Goal: Task Accomplishment & Management: Use online tool/utility

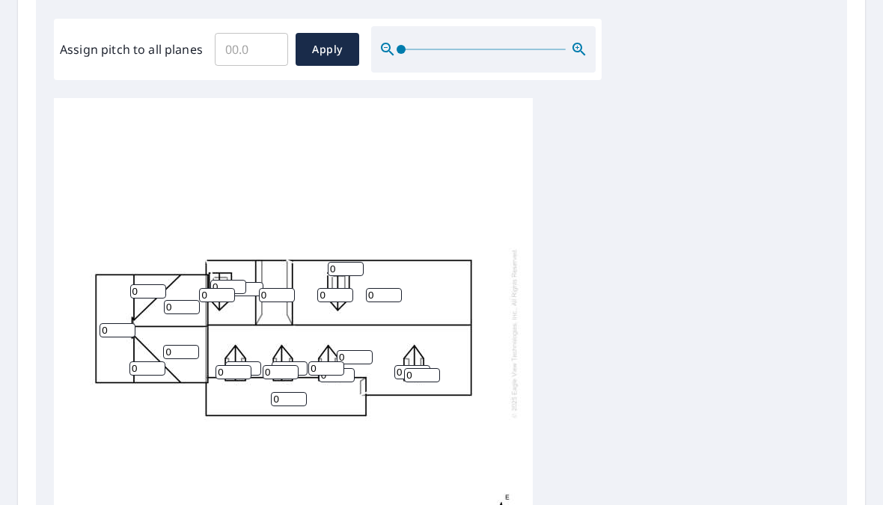
scroll to position [442, 0]
click at [248, 61] on input "Assign pitch to all planes" at bounding box center [251, 49] width 73 height 42
type input "11"
click at [320, 48] on span "Apply" at bounding box center [327, 49] width 40 height 19
type input "11"
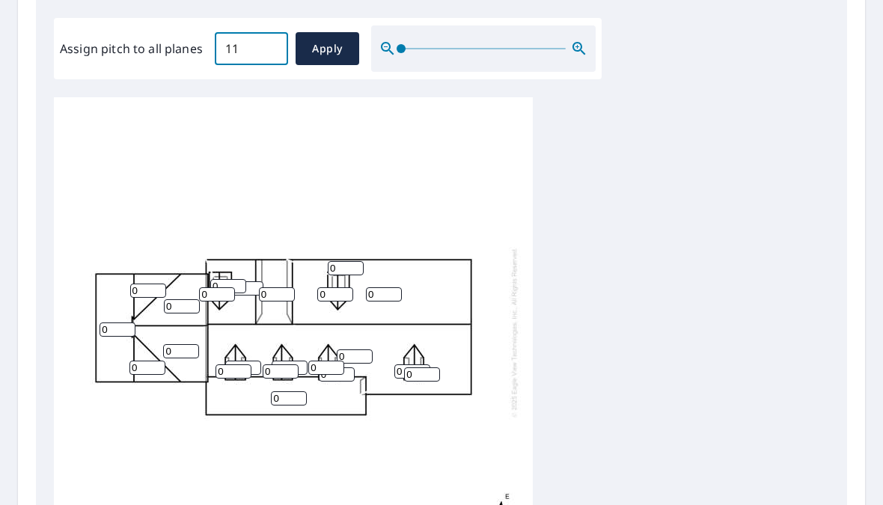
type input "11"
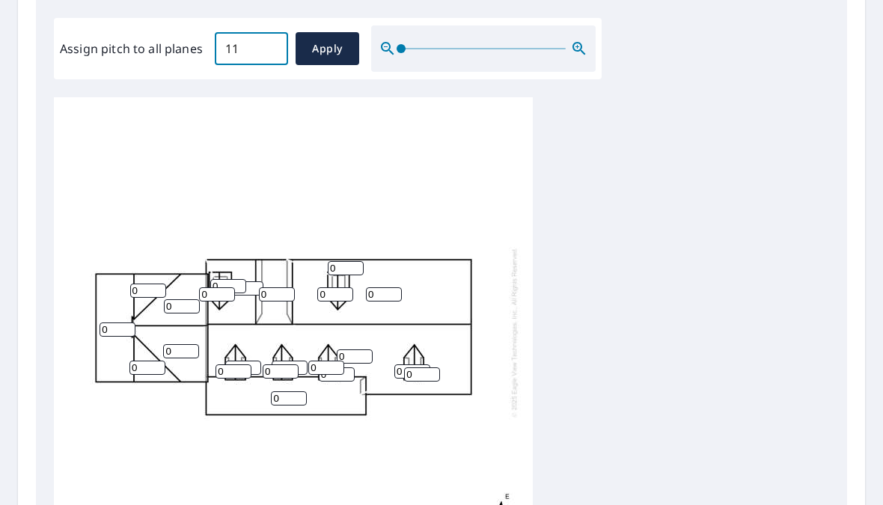
type input "11"
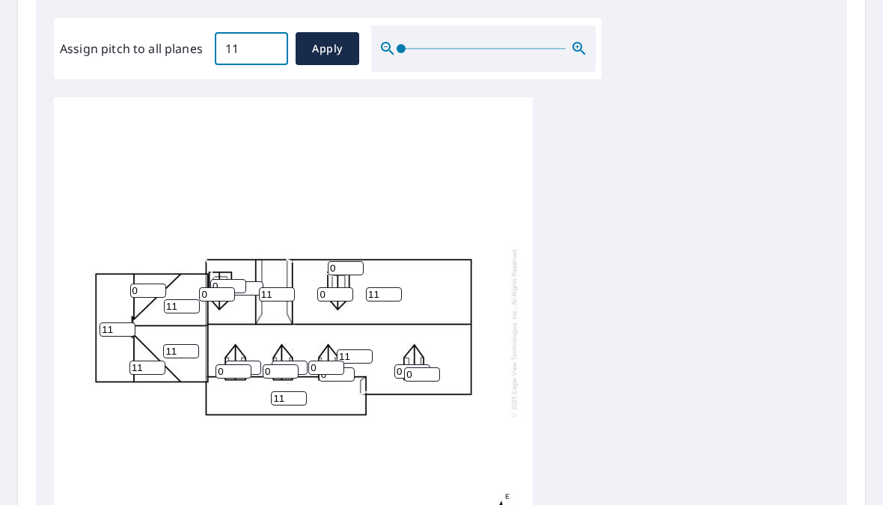
type input "11"
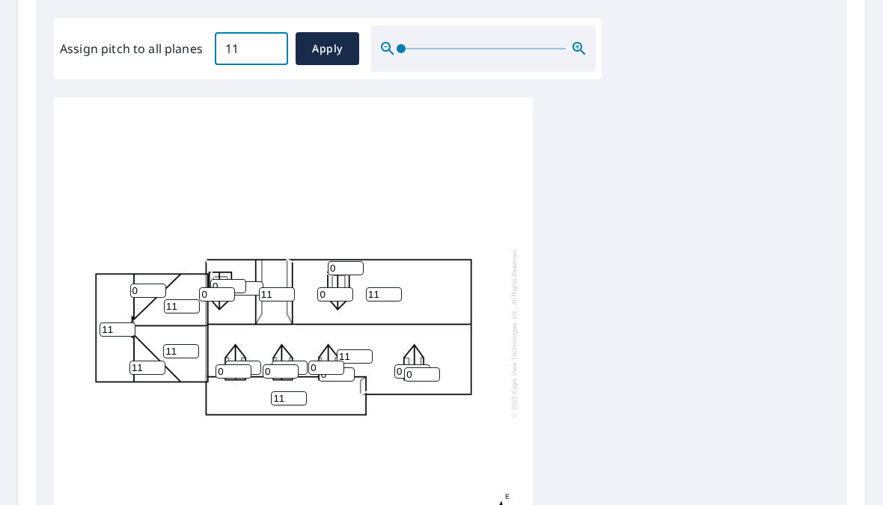
type input "11"
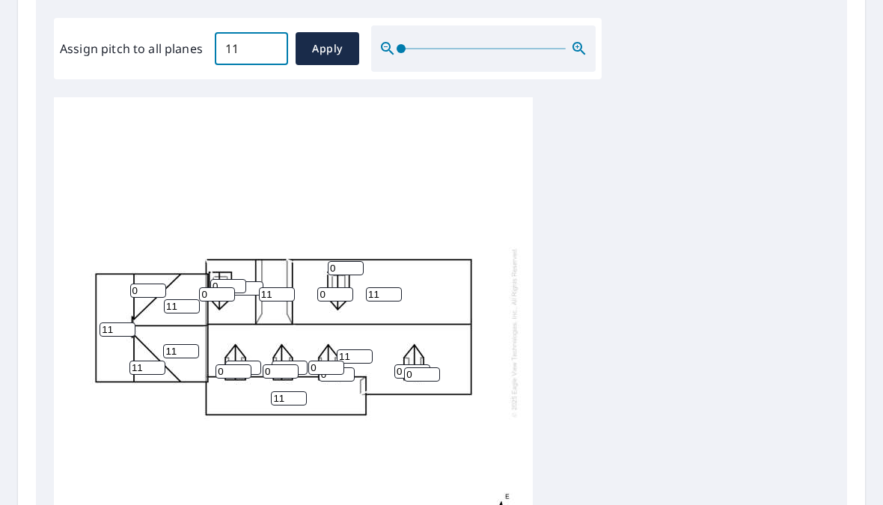
type input "11"
click at [301, 391] on input "11" at bounding box center [289, 398] width 36 height 14
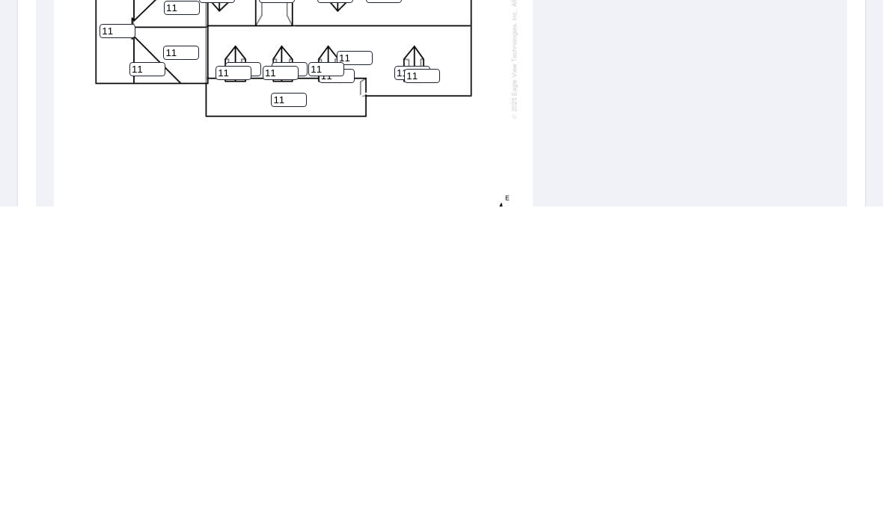
type input "1"
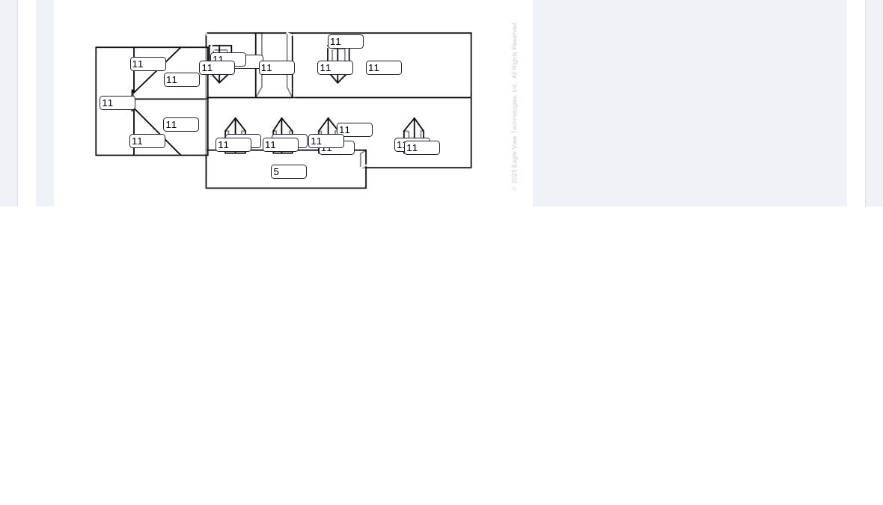
type input "5"
click at [420, 439] on input "11" at bounding box center [422, 446] width 36 height 14
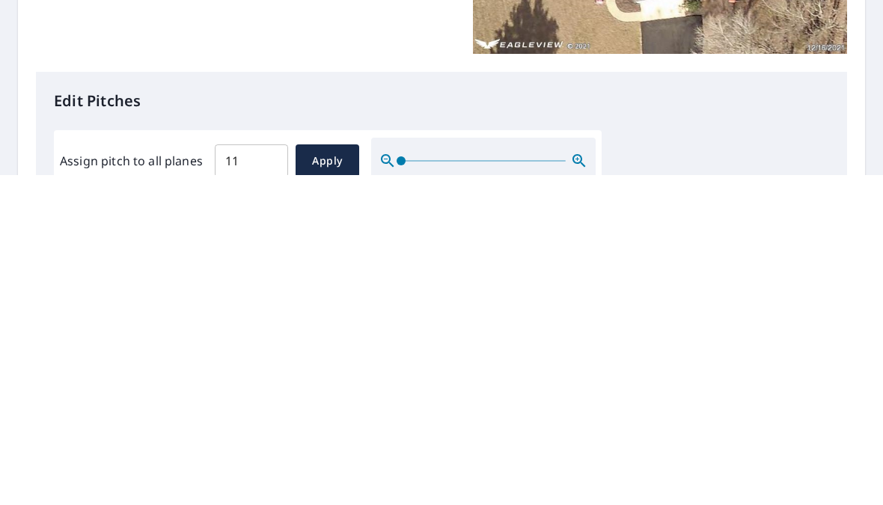
scroll to position [1, 0]
click at [272, 469] on input "11" at bounding box center [251, 490] width 73 height 42
type input "1"
type input "8"
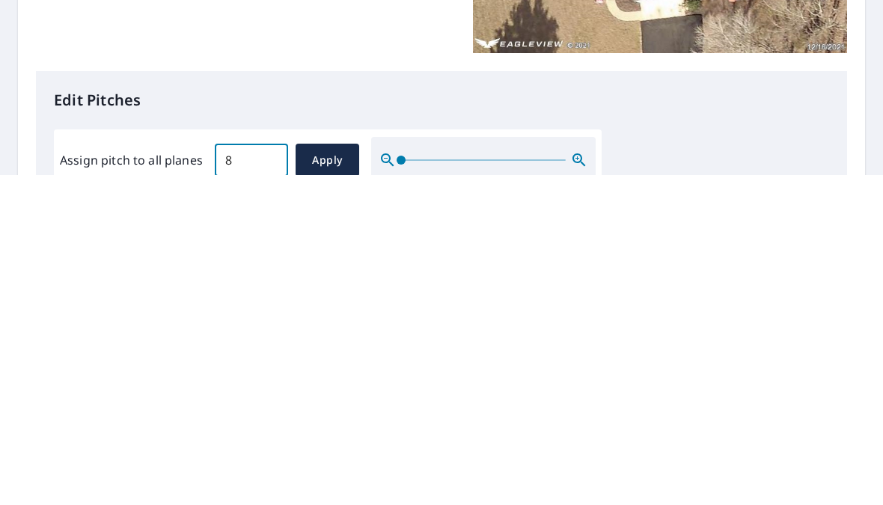
click at [334, 481] on span "Apply" at bounding box center [327, 490] width 40 height 19
type input "8"
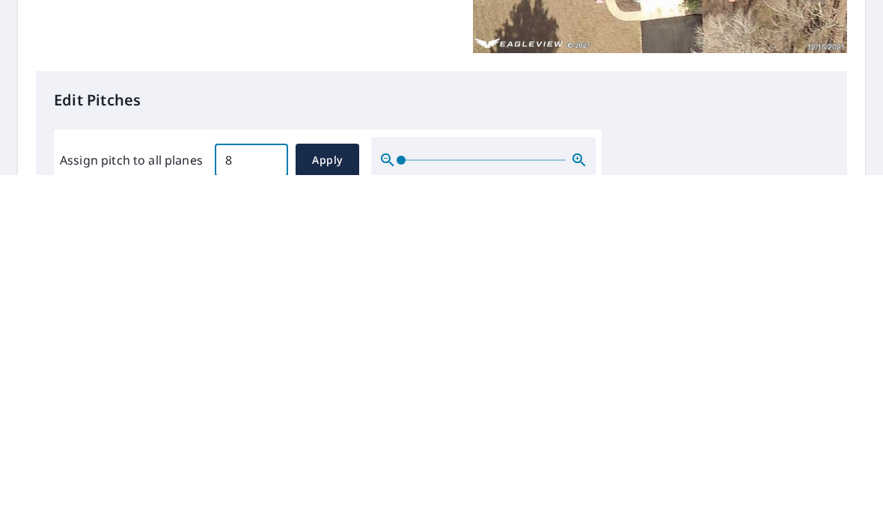
type input "8"
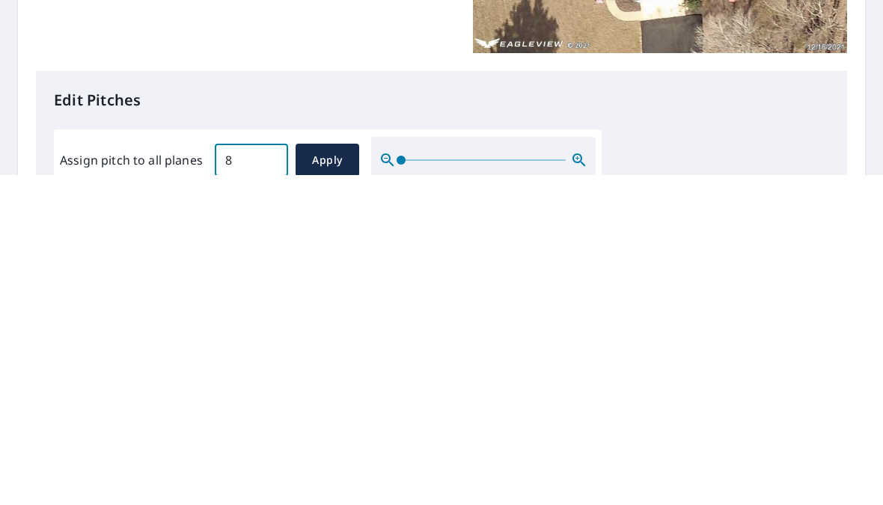
type input "8"
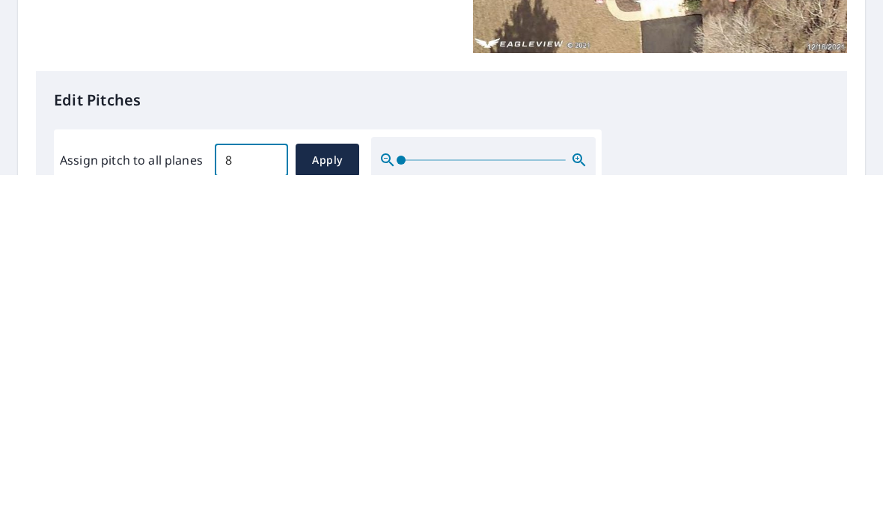
type input "8"
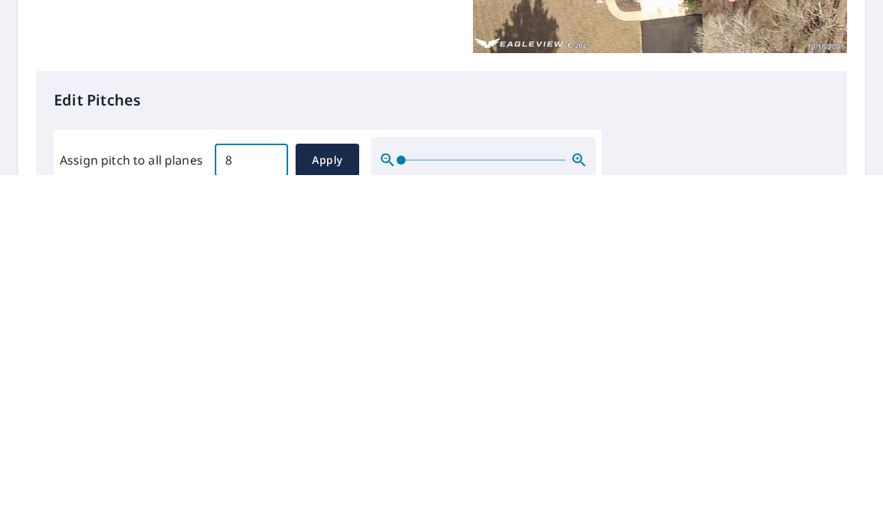
type input "8"
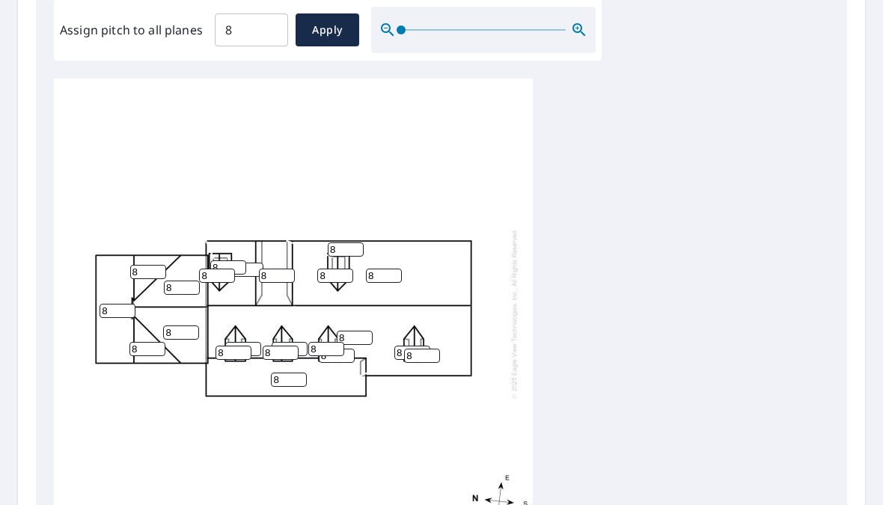
scroll to position [503, 0]
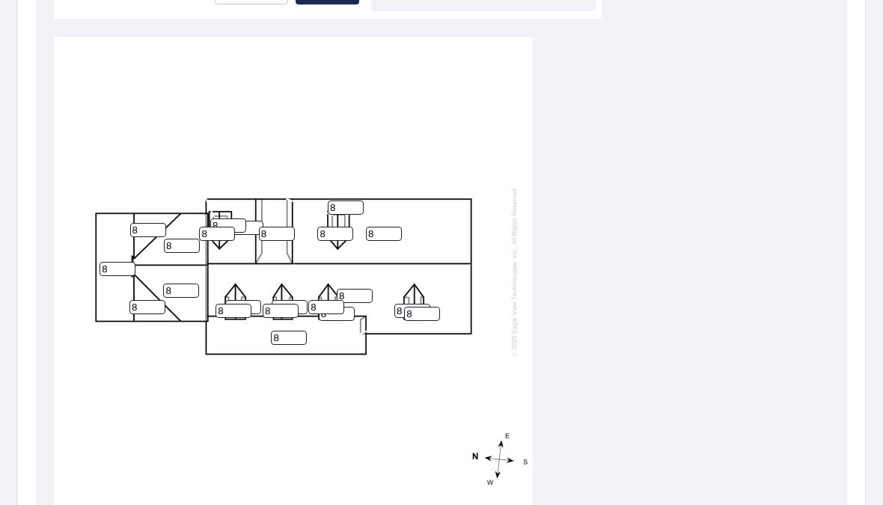
click at [291, 331] on input "8" at bounding box center [289, 338] width 36 height 14
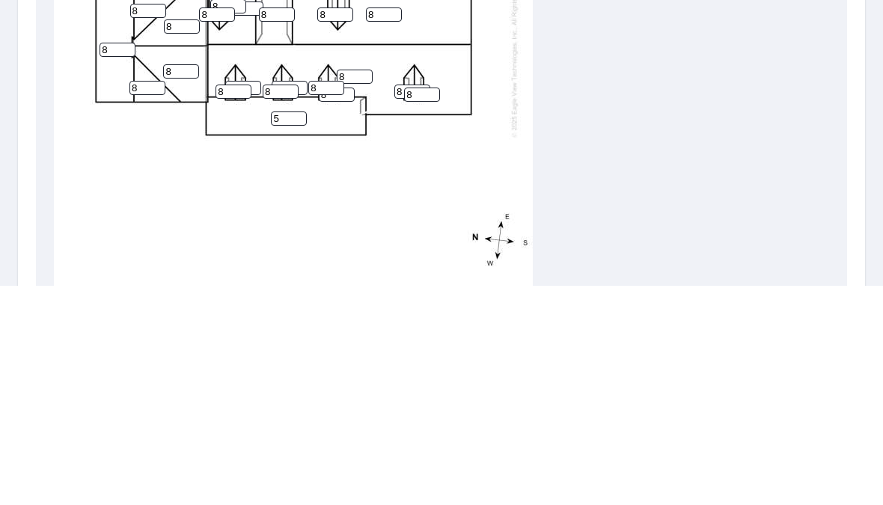
type input "5"
click at [699, 119] on div "8 8 5 8 8 8 8 8 8 8 8 8 8 8 8 8 8 8 8 8 8 8" at bounding box center [441, 272] width 775 height 470
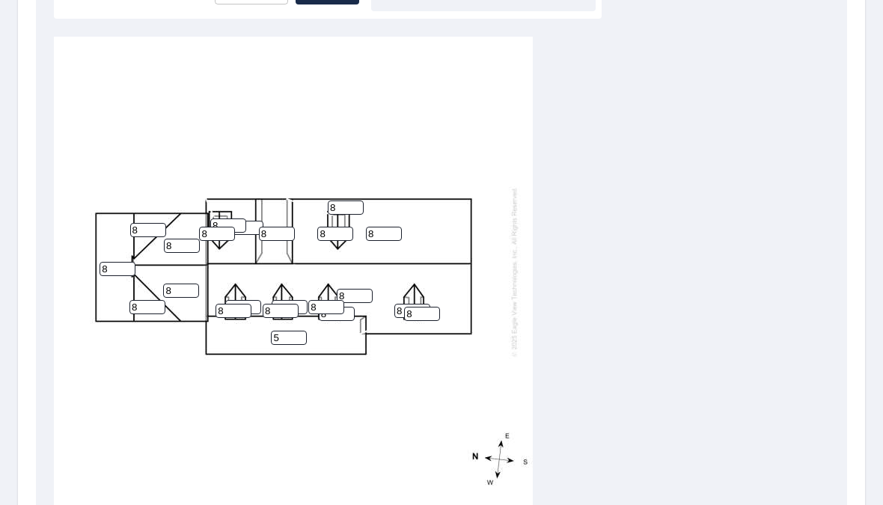
click at [363, 289] on input "8" at bounding box center [355, 296] width 36 height 14
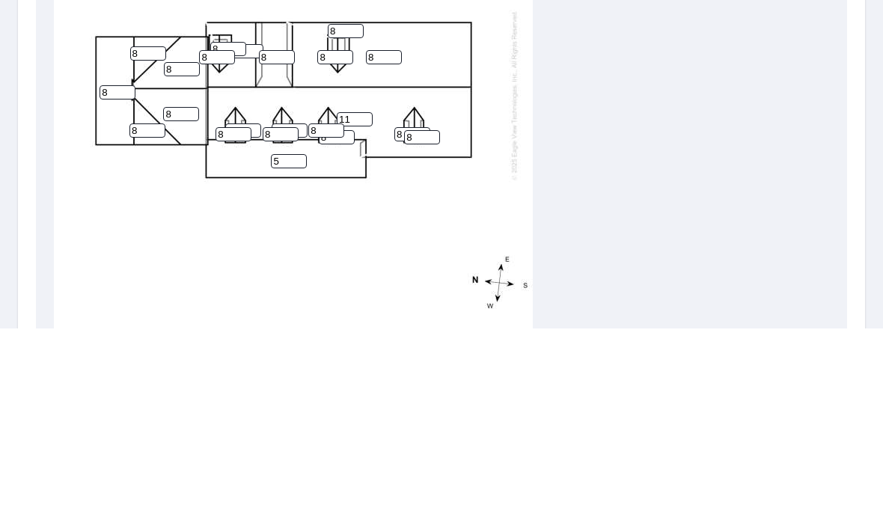
type input "11"
click at [381, 227] on input "8" at bounding box center [384, 234] width 36 height 14
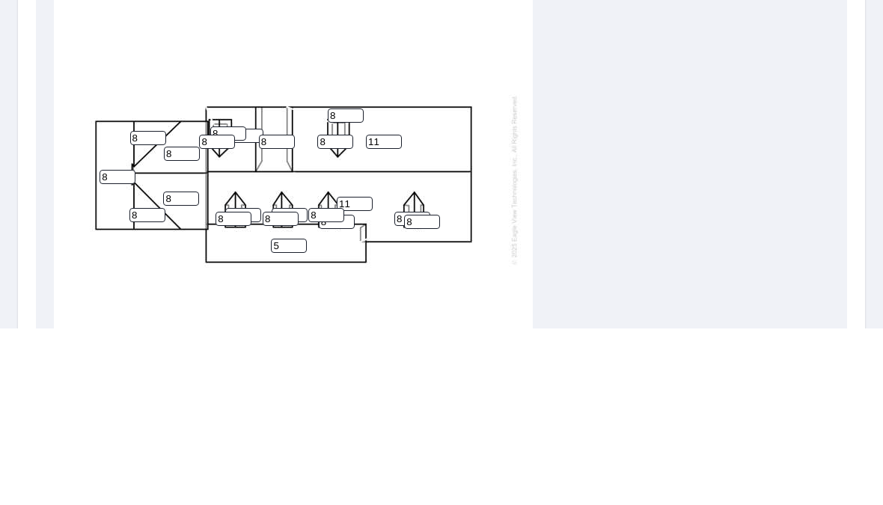
scroll to position [419, 0]
type input "11"
click at [152, 307] on input "8" at bounding box center [148, 314] width 36 height 14
type input "6"
click at [185, 322] on input "8" at bounding box center [182, 329] width 36 height 14
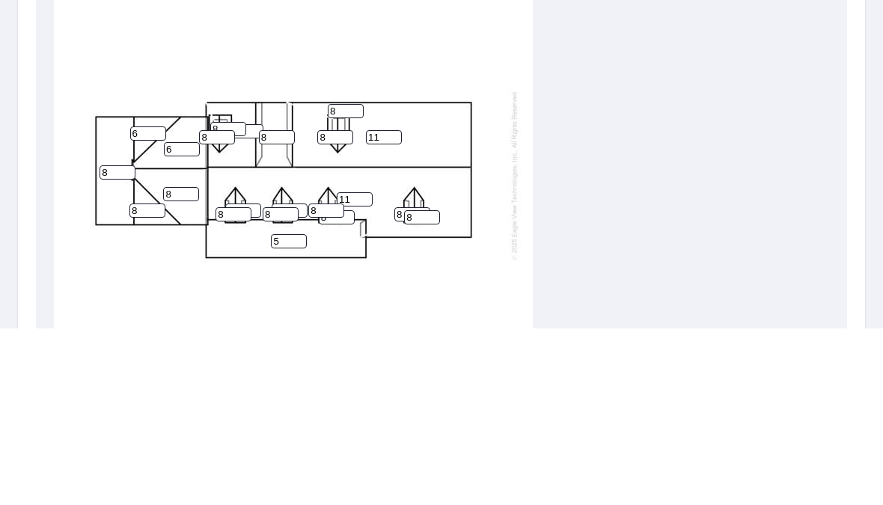
scroll to position [4, 0]
type input "6"
click at [118, 342] on input "8" at bounding box center [117, 349] width 36 height 14
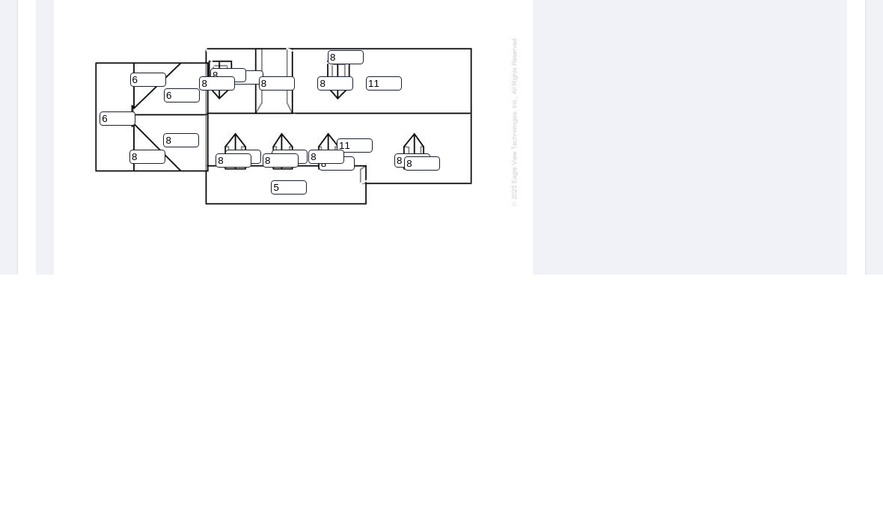
type input "6"
click at [191, 117] on div "11 11 5 6 8 8 6 8 8 6 8 8 8 8 8 8 8 8 8 8 8 8" at bounding box center [293, 352] width 479 height 470
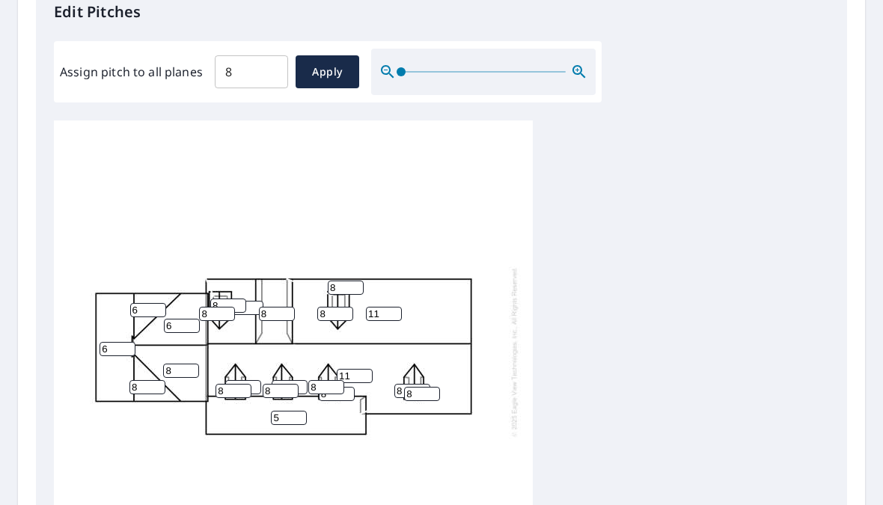
click at [153, 380] on input "8" at bounding box center [147, 387] width 36 height 14
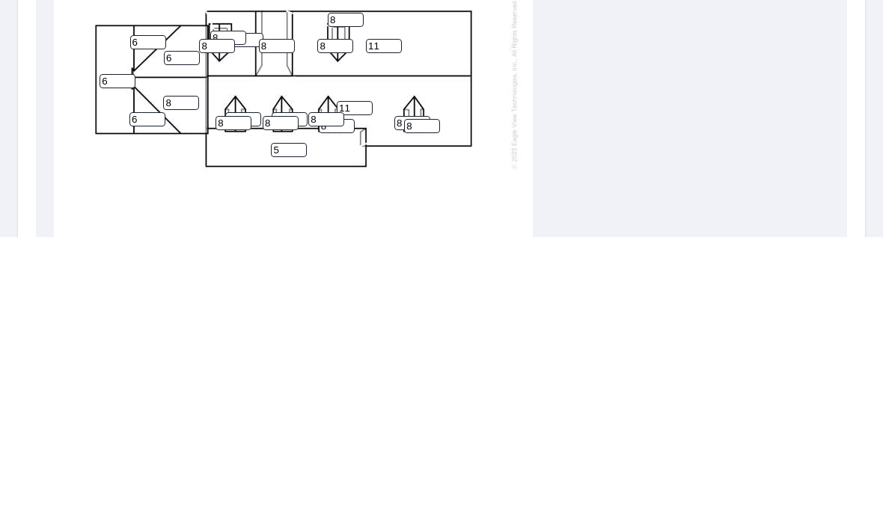
type input "6"
click at [183, 364] on input "8" at bounding box center [181, 371] width 36 height 14
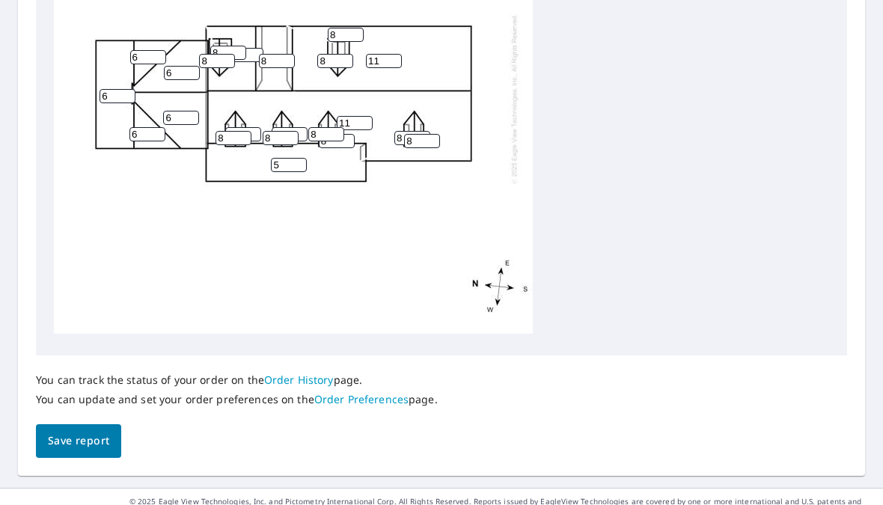
scroll to position [671, 0]
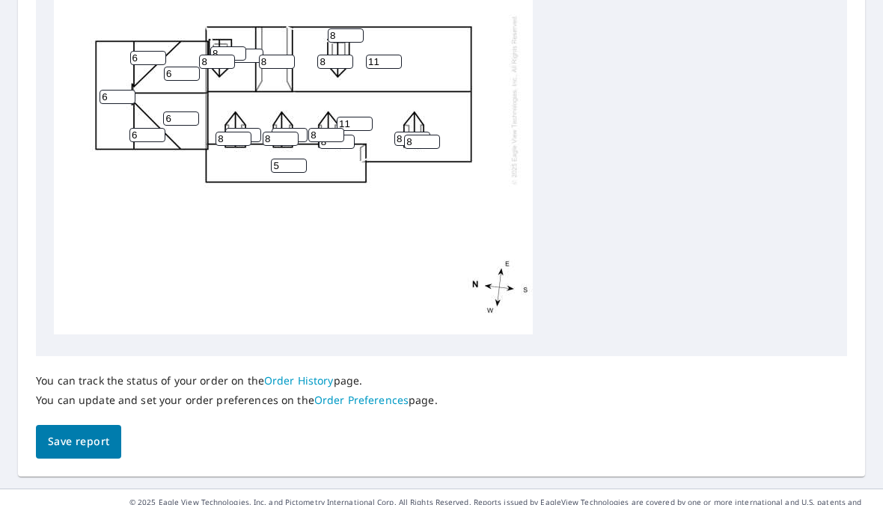
type input "6"
click at [82, 432] on span "Save report" at bounding box center [78, 441] width 61 height 19
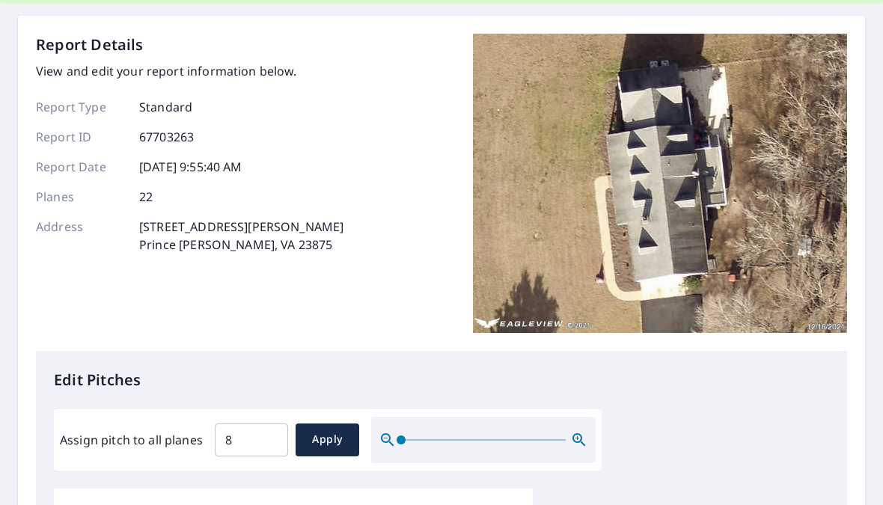
scroll to position [0, 0]
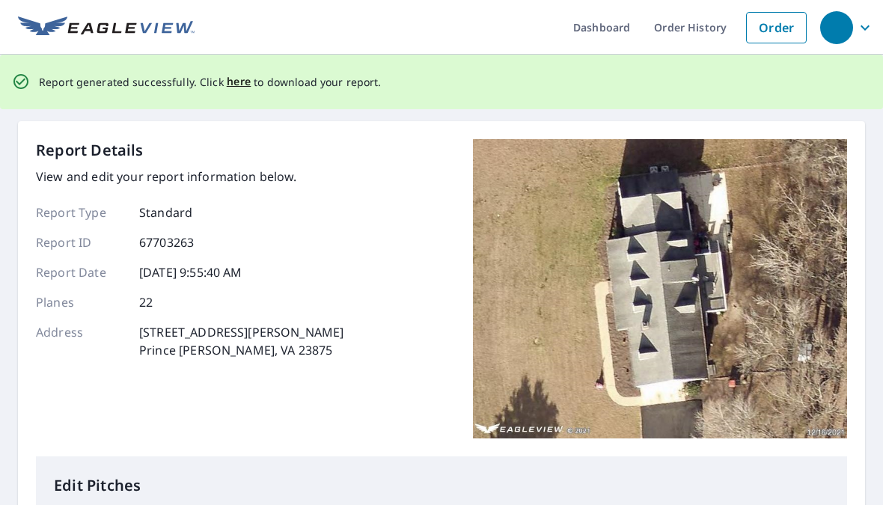
click at [240, 88] on span "here" at bounding box center [239, 82] width 25 height 19
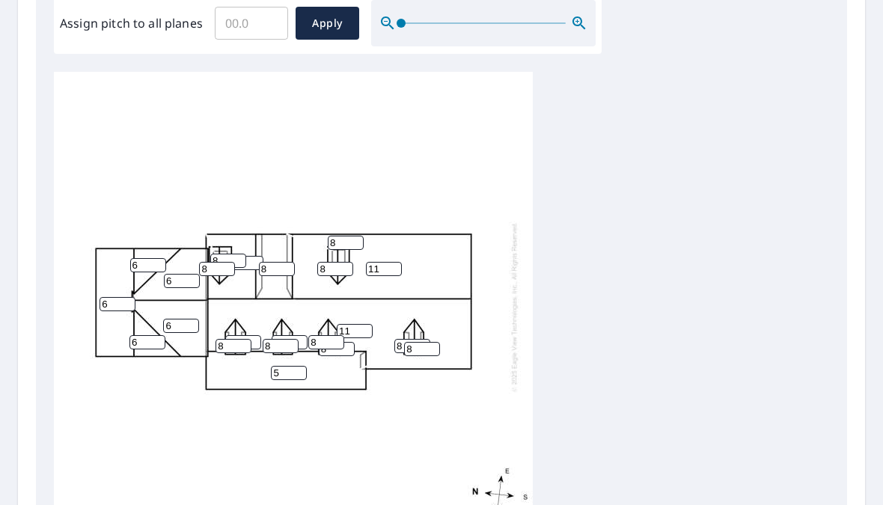
scroll to position [467, 0]
click at [116, 298] on input "6" at bounding box center [117, 305] width 36 height 14
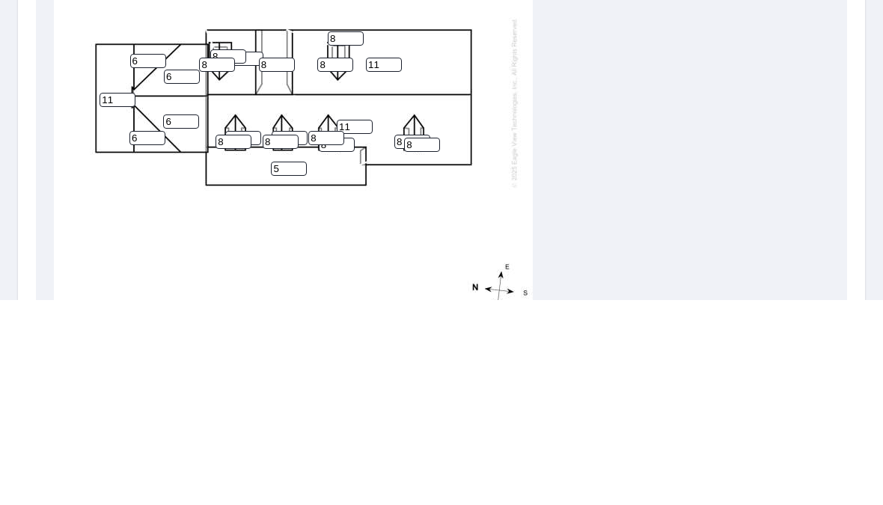
type input "11"
click at [138, 259] on input "6" at bounding box center [148, 266] width 36 height 14
type input "11"
click at [181, 275] on input "6" at bounding box center [182, 282] width 36 height 14
type input "11"
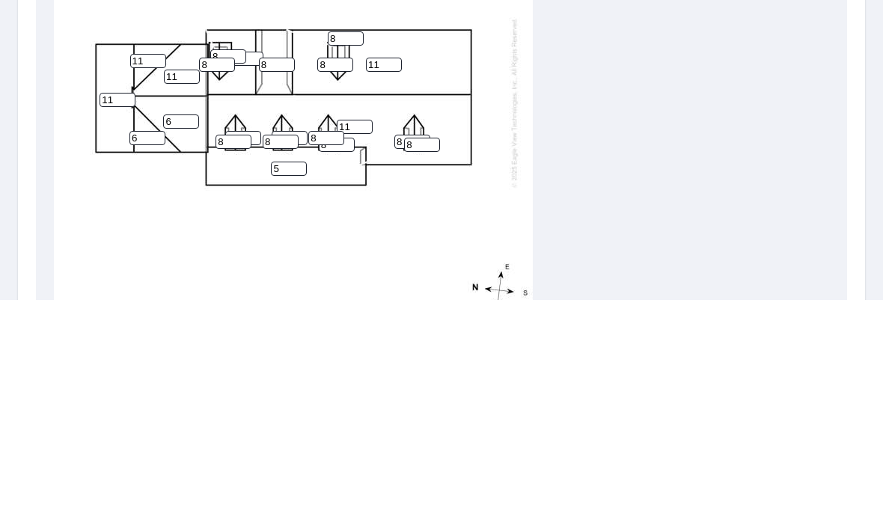
click at [151, 336] on input "6" at bounding box center [147, 343] width 36 height 14
type input "11"
click at [177, 319] on input "6" at bounding box center [181, 326] width 36 height 14
click at [192, 319] on input "6" at bounding box center [181, 326] width 36 height 14
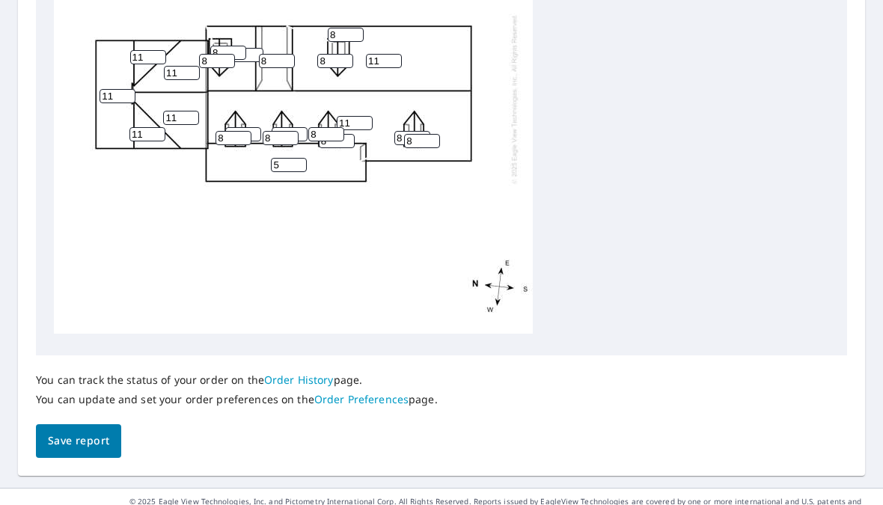
scroll to position [671, 0]
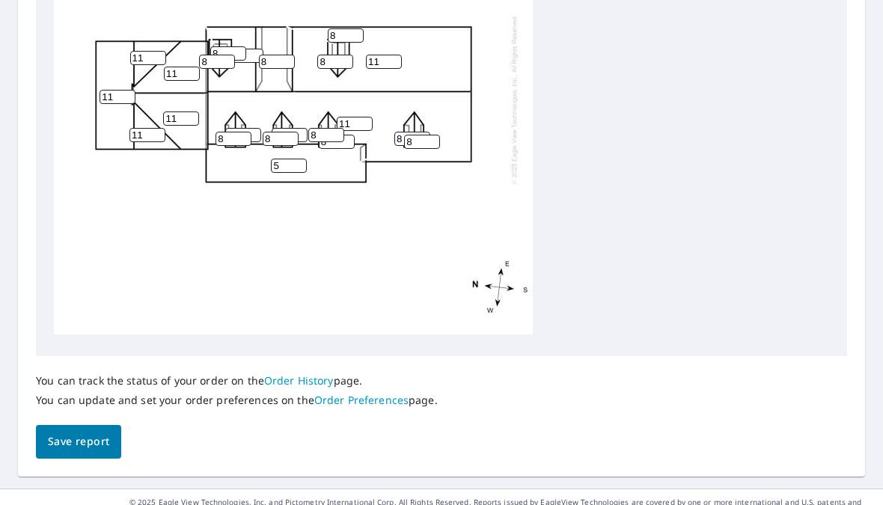
type input "11"
click at [81, 425] on button "Save report" at bounding box center [78, 442] width 85 height 34
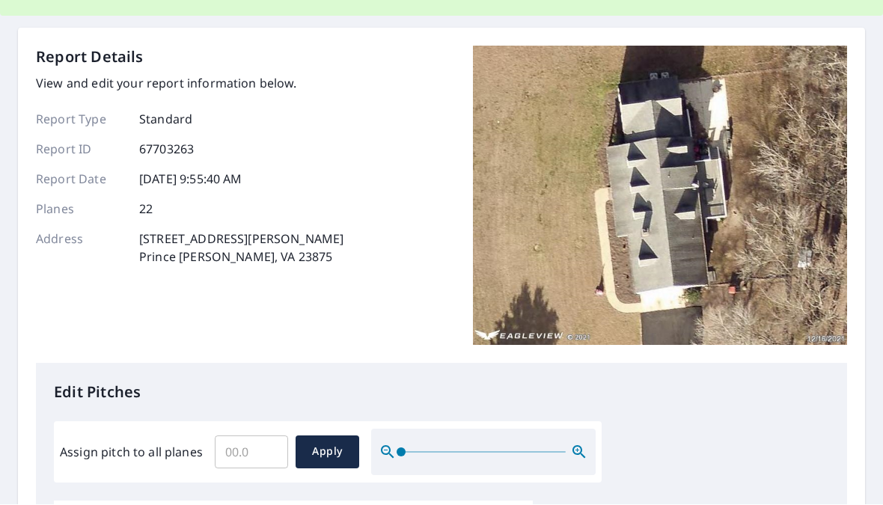
scroll to position [0, 0]
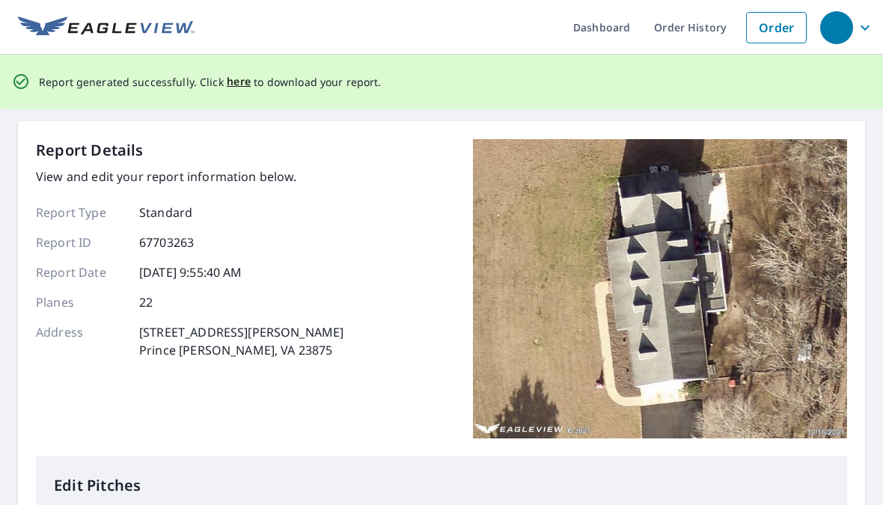
click at [254, 88] on p "Report generated successfully. Click here to download your report." at bounding box center [210, 82] width 343 height 19
click at [232, 74] on span "here" at bounding box center [239, 82] width 25 height 19
click at [229, 90] on span "here" at bounding box center [239, 82] width 25 height 19
